Goal: Information Seeking & Learning: Learn about a topic

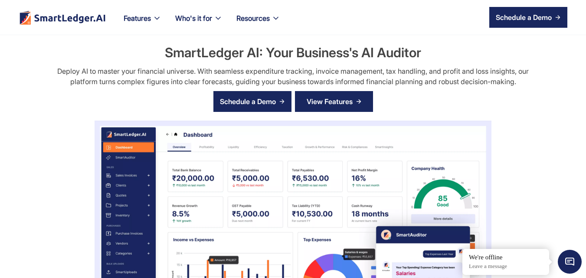
click at [348, 104] on div "View Features" at bounding box center [329, 101] width 46 height 14
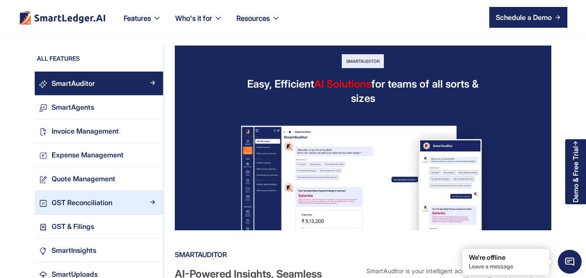
click at [104, 206] on div "GST Reconciliation" at bounding box center [82, 203] width 61 height 12
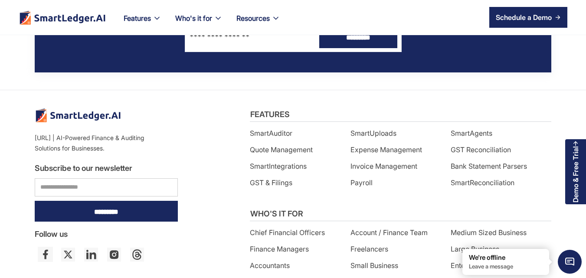
scroll to position [1257, 0]
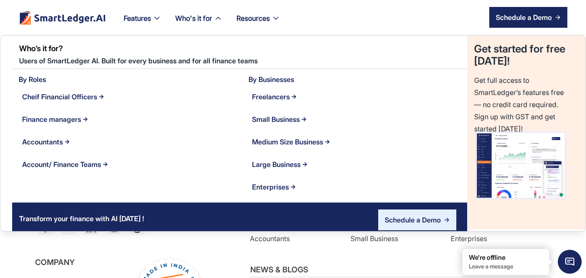
click at [214, 18] on div "Who's it for" at bounding box center [198, 23] width 61 height 23
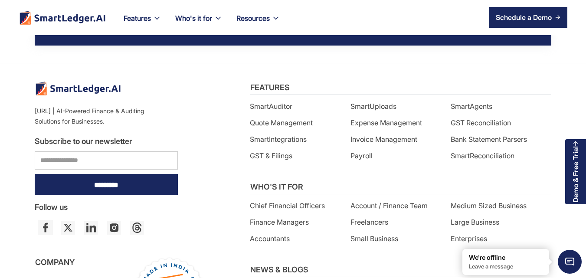
click at [215, 18] on div "Finance managers" at bounding box center [223, 21] width 59 height 12
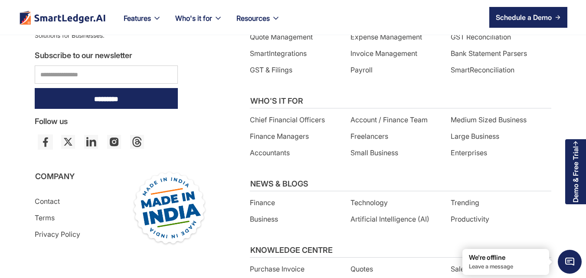
scroll to position [1517, 0]
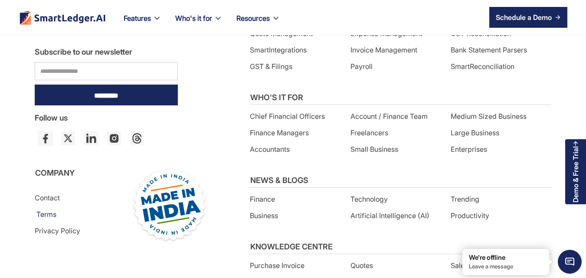
click at [44, 213] on link "Terms" at bounding box center [75, 214] width 78 height 14
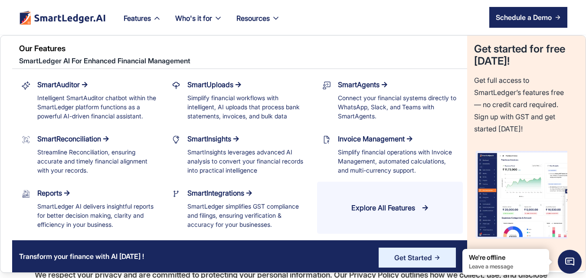
scroll to position [43, 0]
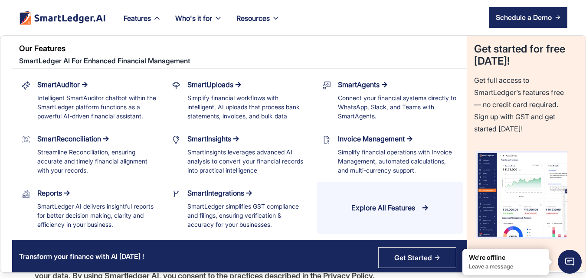
click at [414, 260] on div "Get Started" at bounding box center [413, 257] width 38 height 12
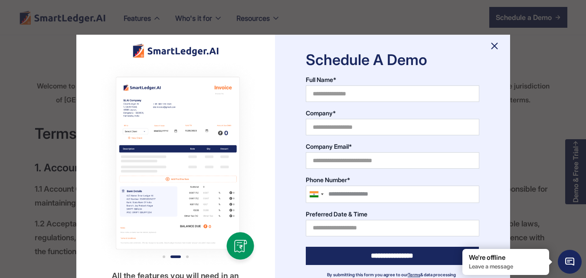
scroll to position [0, 0]
click at [492, 44] on img at bounding box center [494, 46] width 14 height 14
